Goal: Task Accomplishment & Management: Use online tool/utility

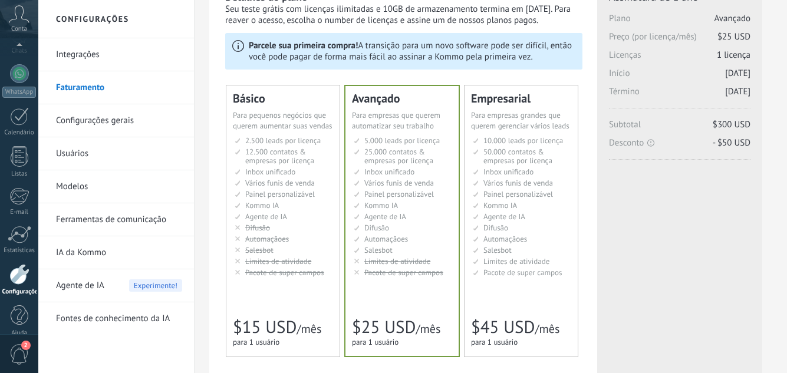
scroll to position [117, 0]
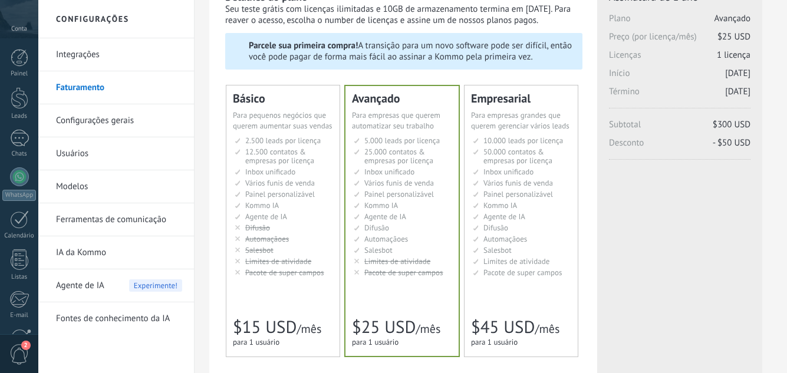
scroll to position [59, 0]
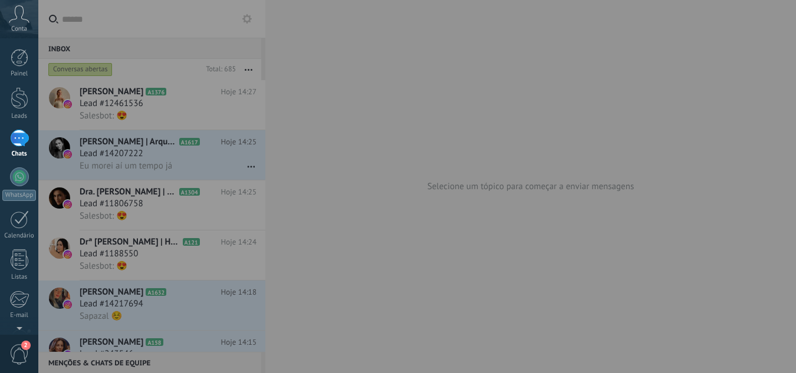
click at [350, 170] on div at bounding box center [436, 186] width 796 height 373
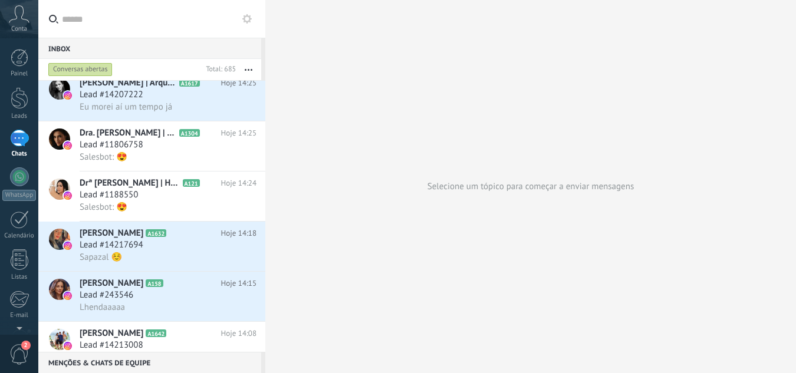
scroll to position [177, 0]
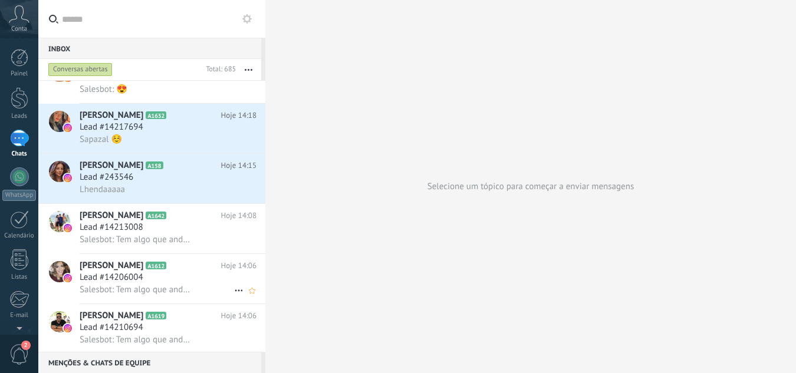
click at [190, 280] on div "Lead #14206004" at bounding box center [168, 278] width 177 height 12
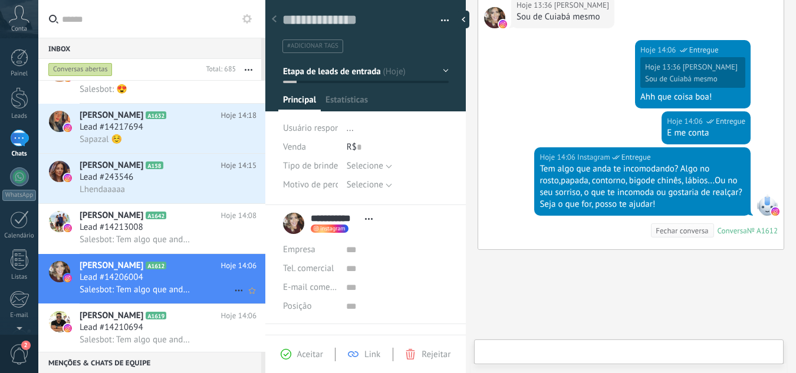
scroll to position [18, 0]
click at [611, 351] on use at bounding box center [616, 351] width 10 height 10
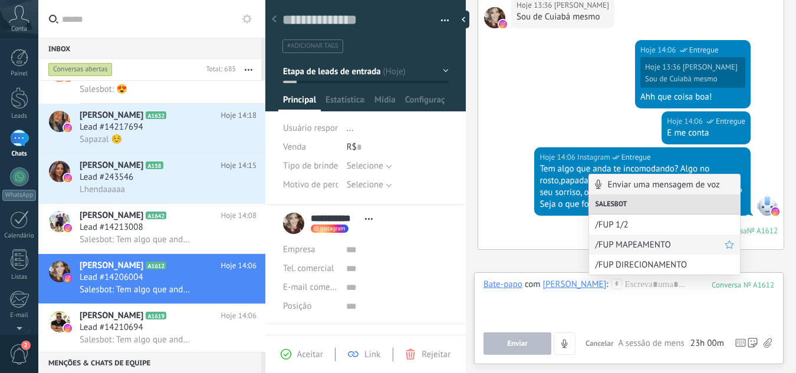
click at [617, 238] on div "/FUP MAPEAMENTO" at bounding box center [664, 245] width 151 height 20
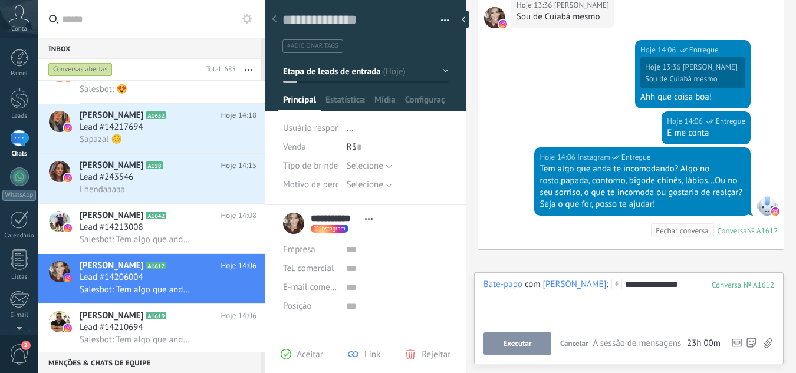
click at [517, 346] on span "Executar" at bounding box center [517, 344] width 28 height 8
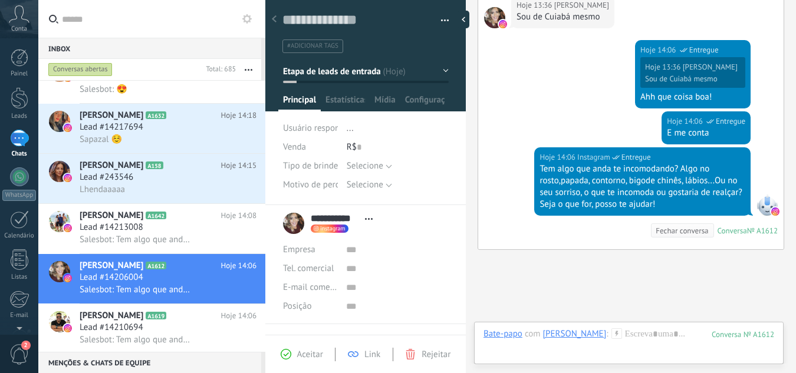
scroll to position [425, 0]
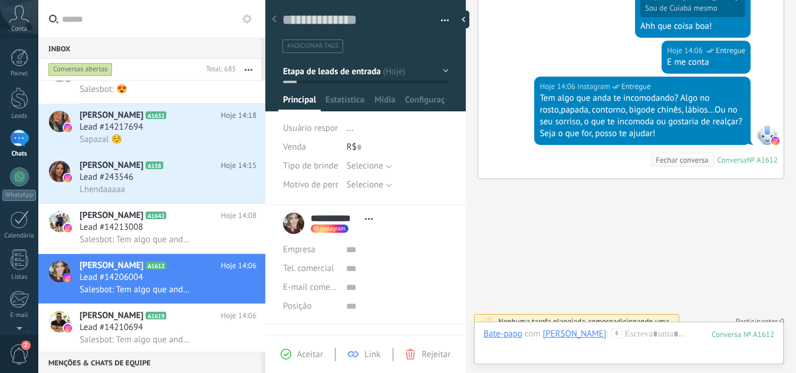
click at [21, 19] on icon at bounding box center [19, 14] width 21 height 18
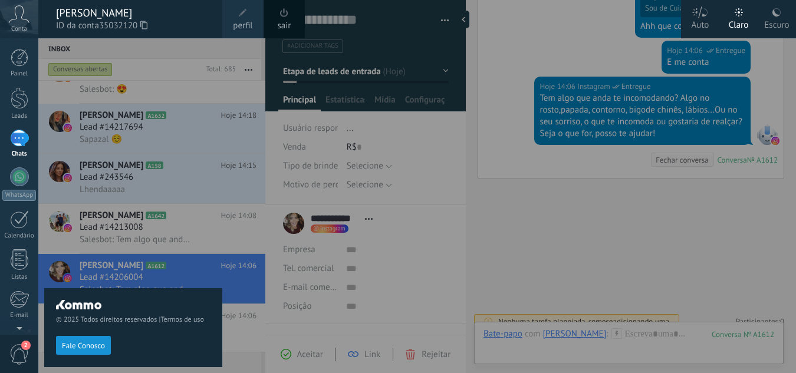
click at [146, 21] on icon at bounding box center [143, 25] width 7 height 9
click at [277, 18] on div "sair" at bounding box center [284, 19] width 41 height 38
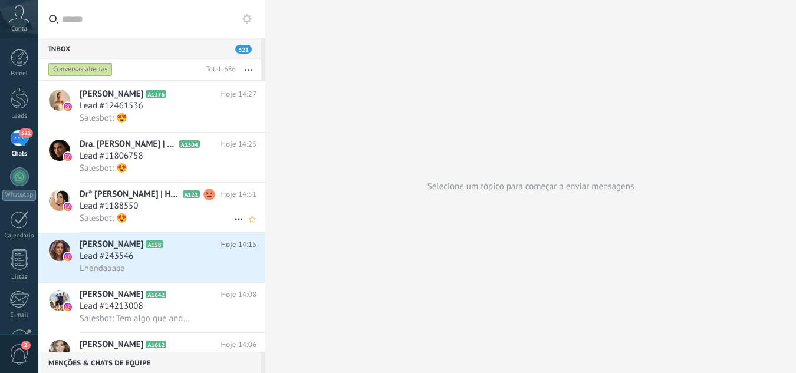
scroll to position [295, 0]
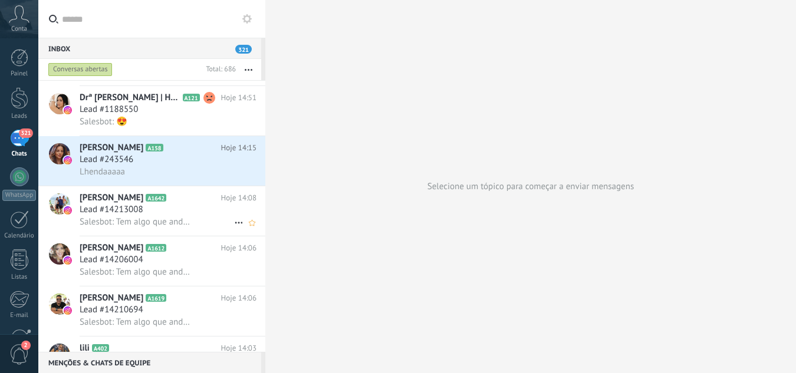
click at [200, 209] on div "Lead #14213008" at bounding box center [168, 210] width 177 height 12
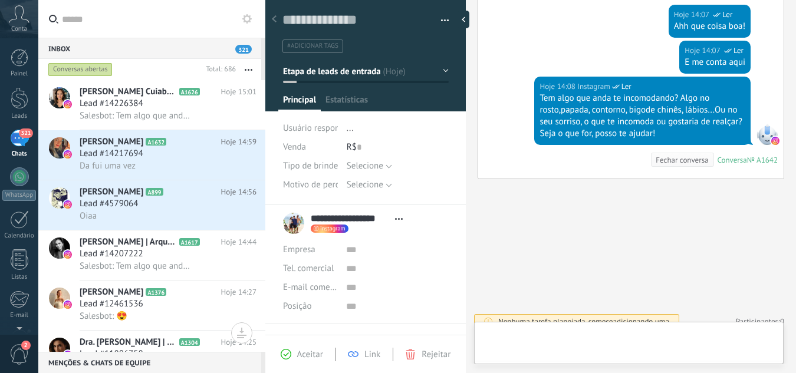
scroll to position [18, 0]
click at [573, 334] on div "Leidiane Fernandes" at bounding box center [575, 333] width 64 height 11
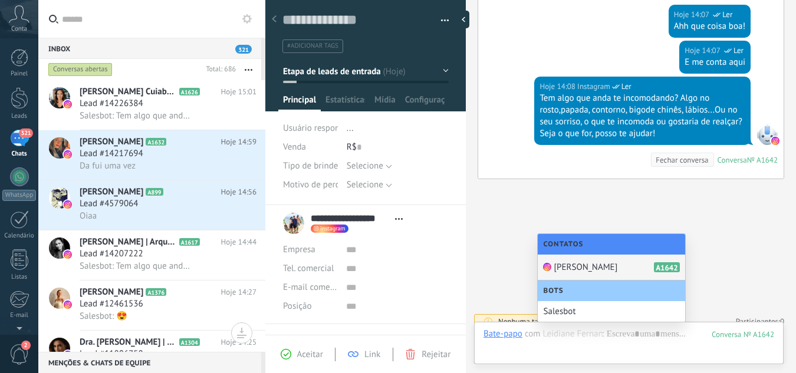
click at [596, 264] on span "Leidiane Fernandes" at bounding box center [586, 267] width 64 height 11
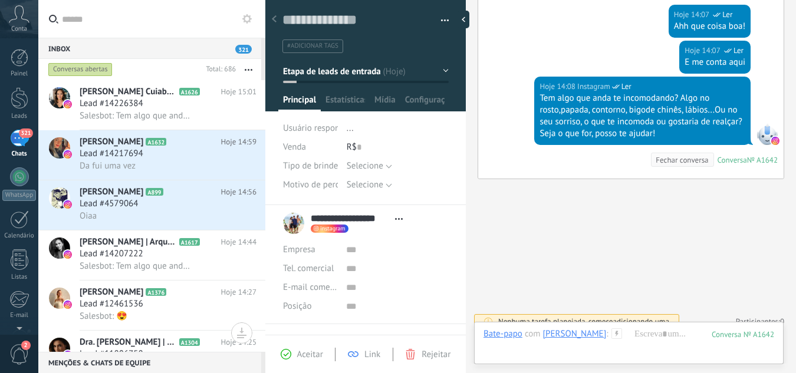
click at [622, 334] on icon at bounding box center [616, 333] width 11 height 11
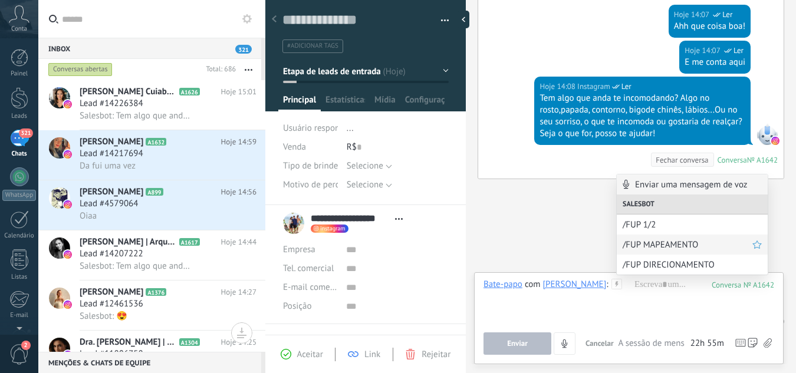
click at [643, 244] on span "/FUP MAPEAMENTO" at bounding box center [688, 244] width 130 height 11
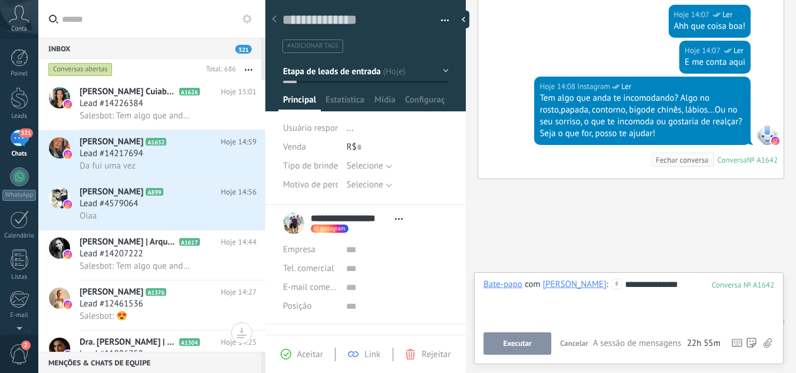
click at [520, 345] on span "Executar" at bounding box center [517, 344] width 28 height 8
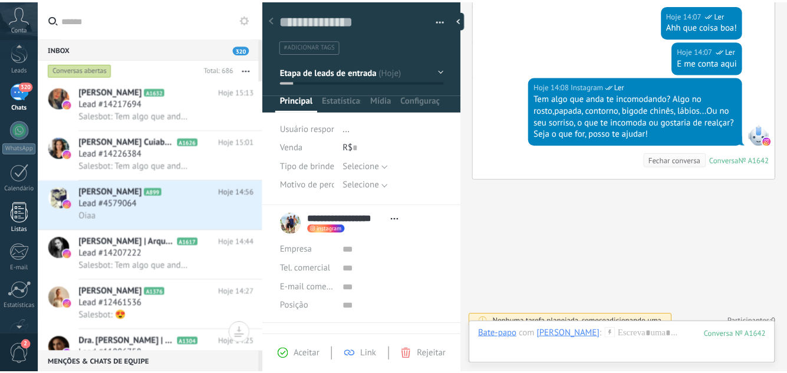
scroll to position [117, 0]
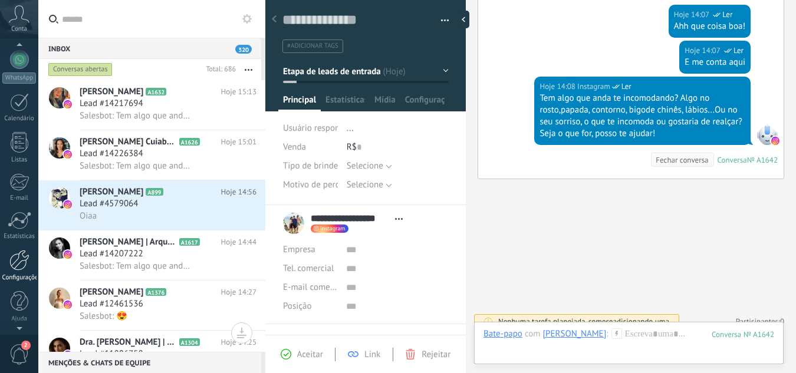
click at [15, 258] on div at bounding box center [19, 260] width 20 height 21
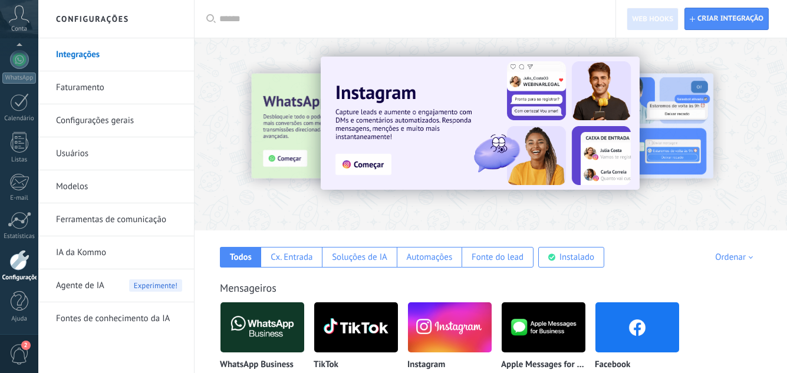
click at [78, 94] on link "Faturamento" at bounding box center [119, 87] width 126 height 33
